Goal: Task Accomplishment & Management: Manage account settings

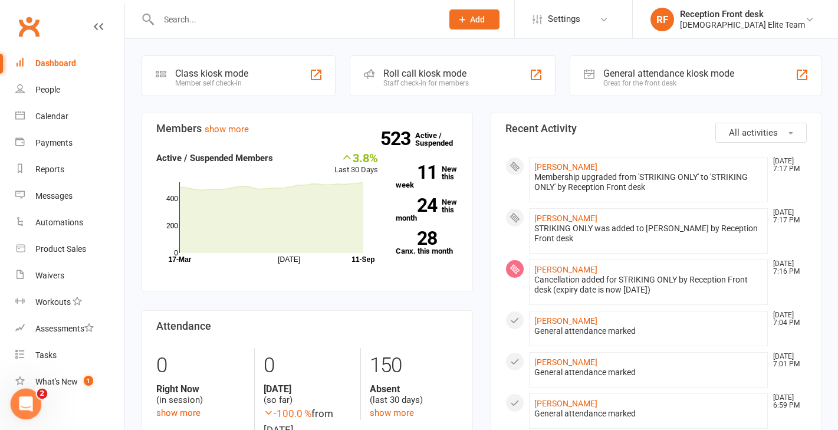
click at [25, 403] on icon "Open Intercom Messenger" at bounding box center [24, 401] width 8 height 9
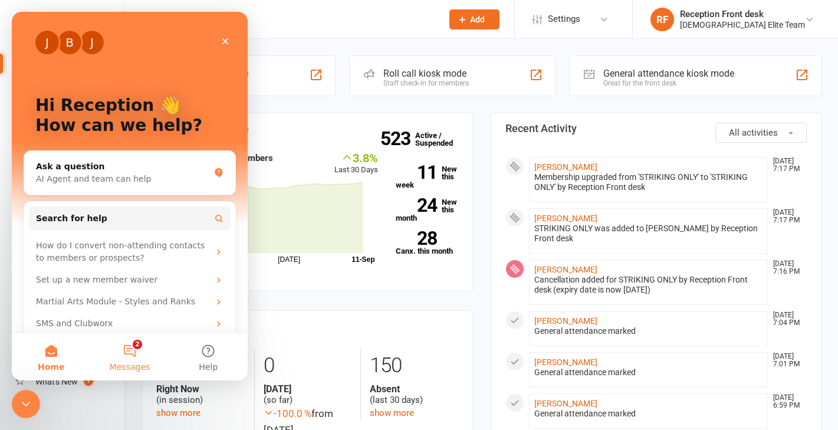
click at [130, 347] on button "2 Messages" at bounding box center [129, 356] width 78 height 47
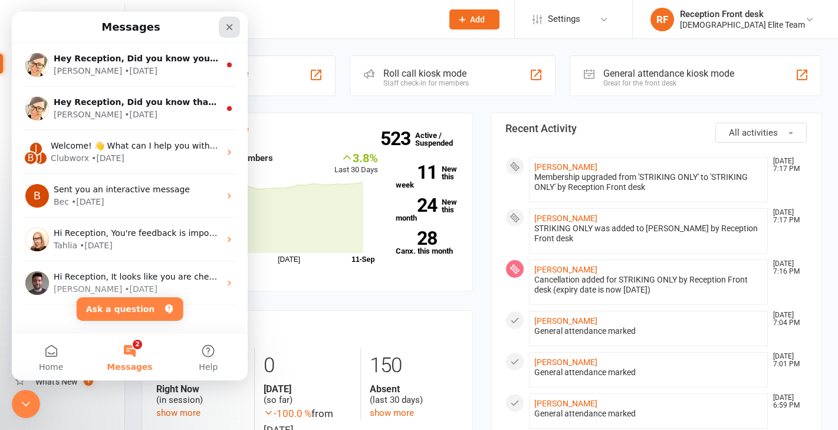
click at [227, 31] on icon "Close" at bounding box center [229, 26] width 9 height 9
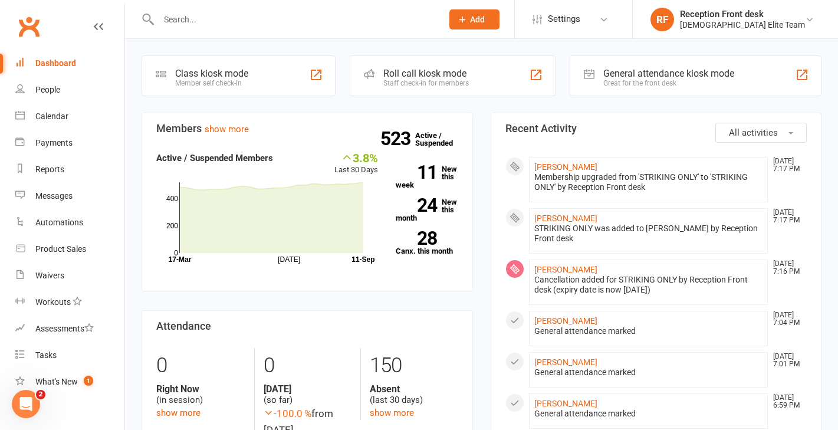
click at [185, 22] on input "text" at bounding box center [294, 19] width 279 height 17
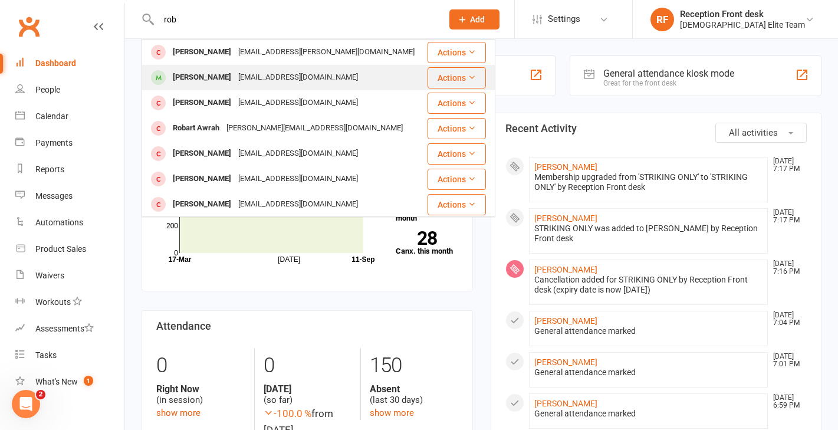
type input "rob"
click at [218, 73] on div "[PERSON_NAME]" at bounding box center [201, 77] width 65 height 17
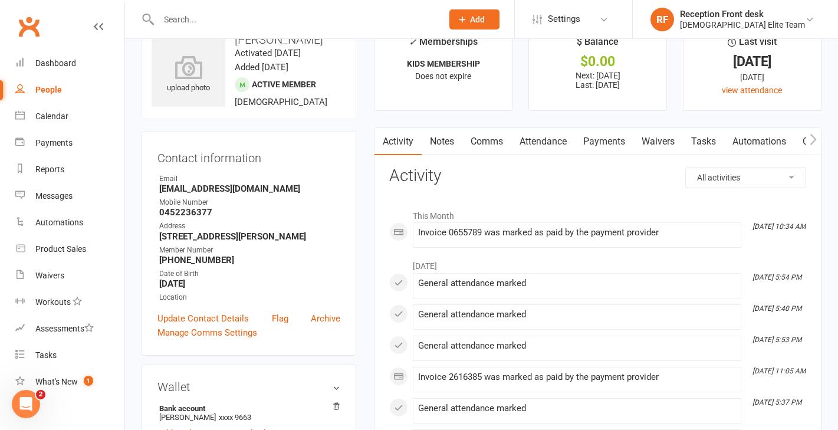
scroll to position [34, 0]
click at [600, 137] on link "Payments" at bounding box center [604, 140] width 58 height 27
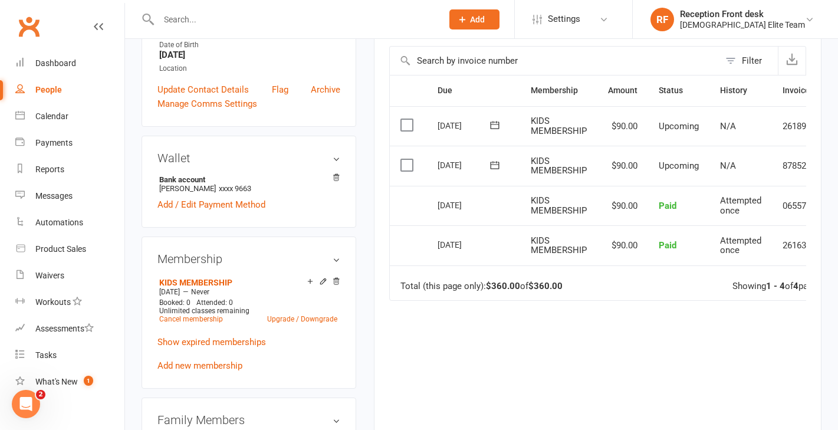
scroll to position [266, 0]
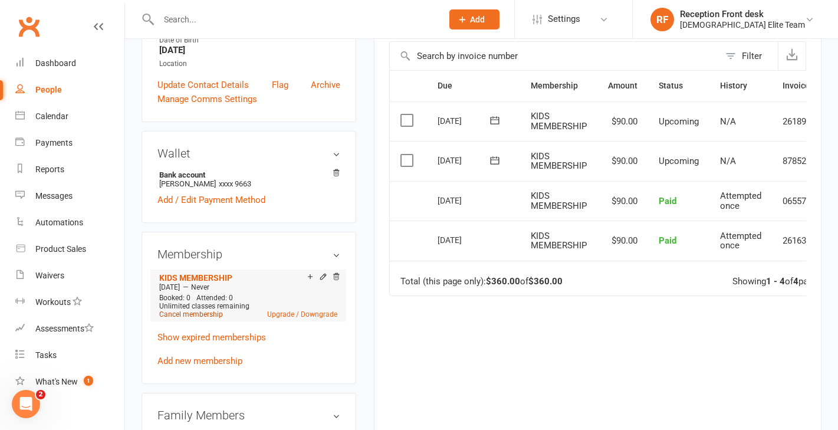
click at [200, 315] on link "Cancel membership" at bounding box center [191, 314] width 64 height 8
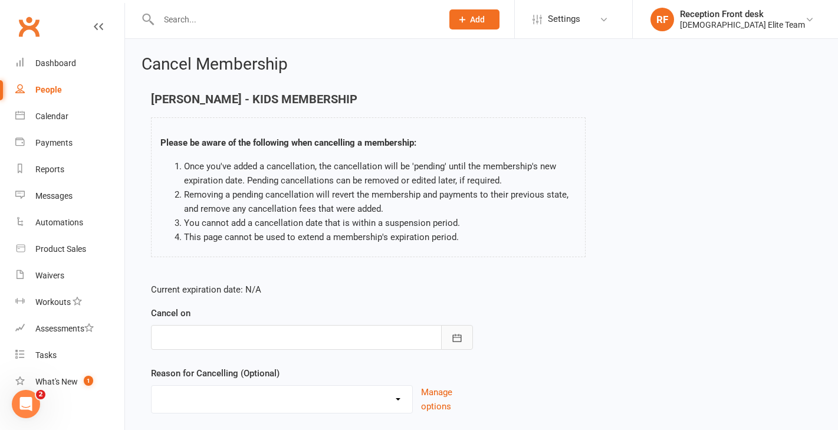
click at [453, 334] on icon "button" at bounding box center [457, 338] width 12 height 12
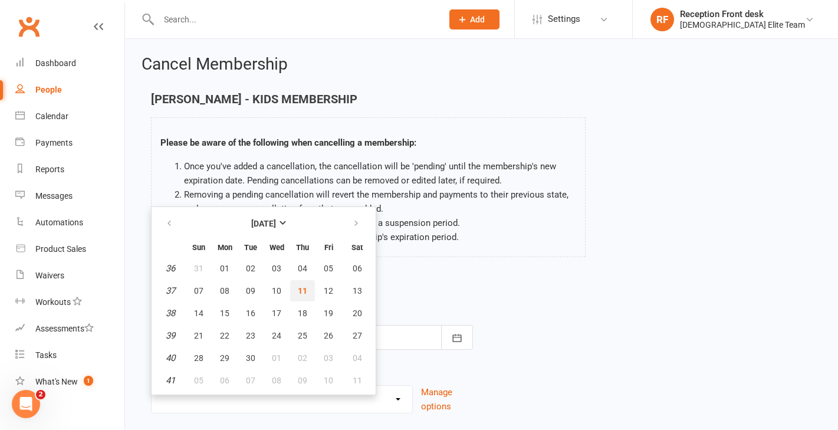
click at [301, 288] on span "11" at bounding box center [302, 290] width 9 height 9
type input "[DATE]"
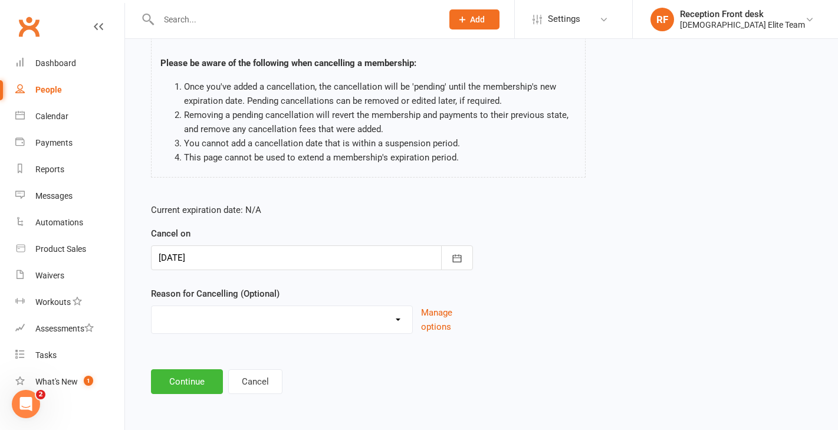
scroll to position [83, 0]
click at [192, 383] on button "Continue" at bounding box center [187, 381] width 72 height 25
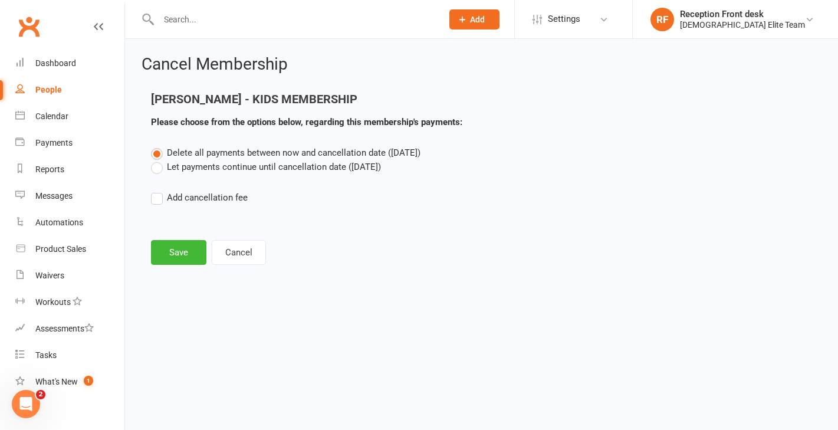
scroll to position [0, 0]
click at [188, 252] on button "Save" at bounding box center [178, 252] width 55 height 25
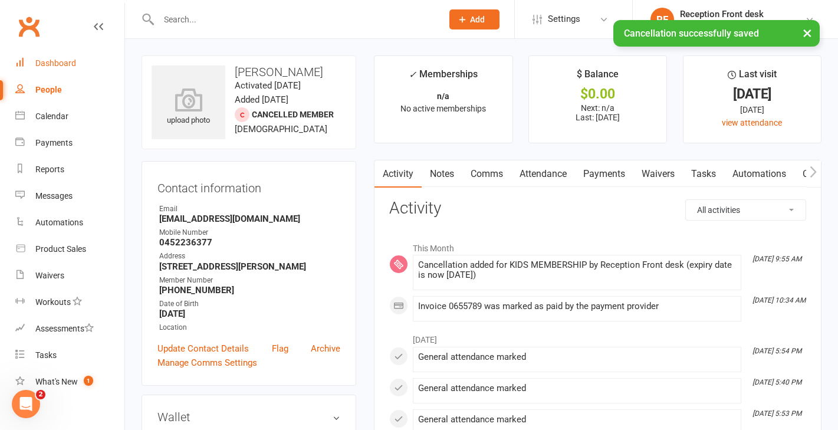
click at [57, 62] on div "Dashboard" at bounding box center [55, 62] width 41 height 9
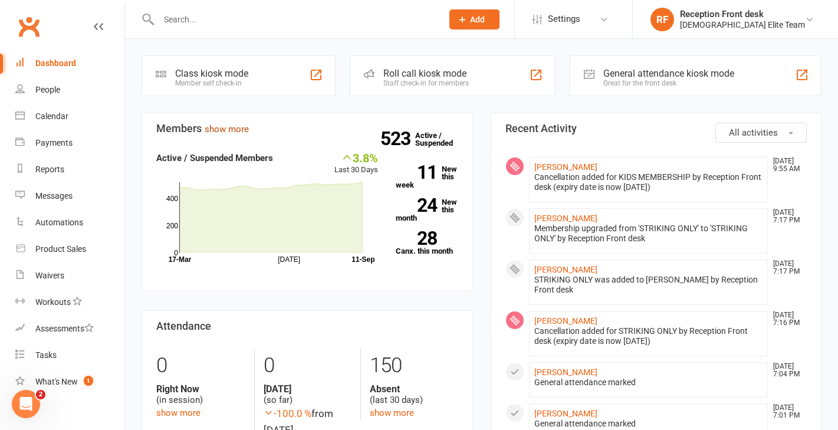
click at [229, 126] on link "show more" at bounding box center [227, 129] width 44 height 11
